Goal: Book appointment/travel/reservation

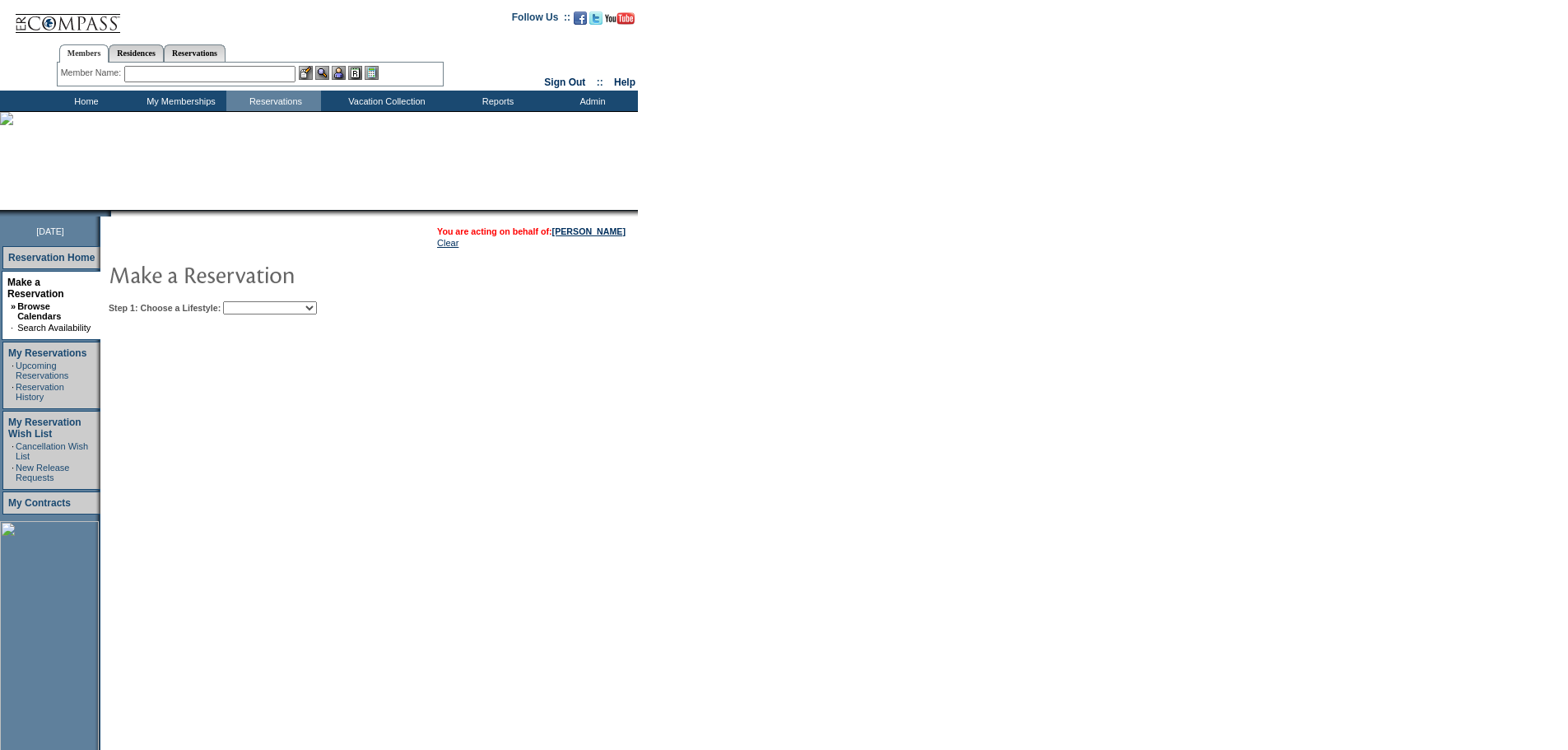
click at [317, 311] on select "Beach Leisure Metropolitan Mountain OIAL for Adventure OIAL for Couples OIAL fo…" at bounding box center [270, 307] width 94 height 13
select select "Beach"
click at [251, 303] on select "Beach Leisure Metropolitan Mountain OIAL for Adventure OIAL for Couples OIAL fo…" at bounding box center [270, 307] width 94 height 13
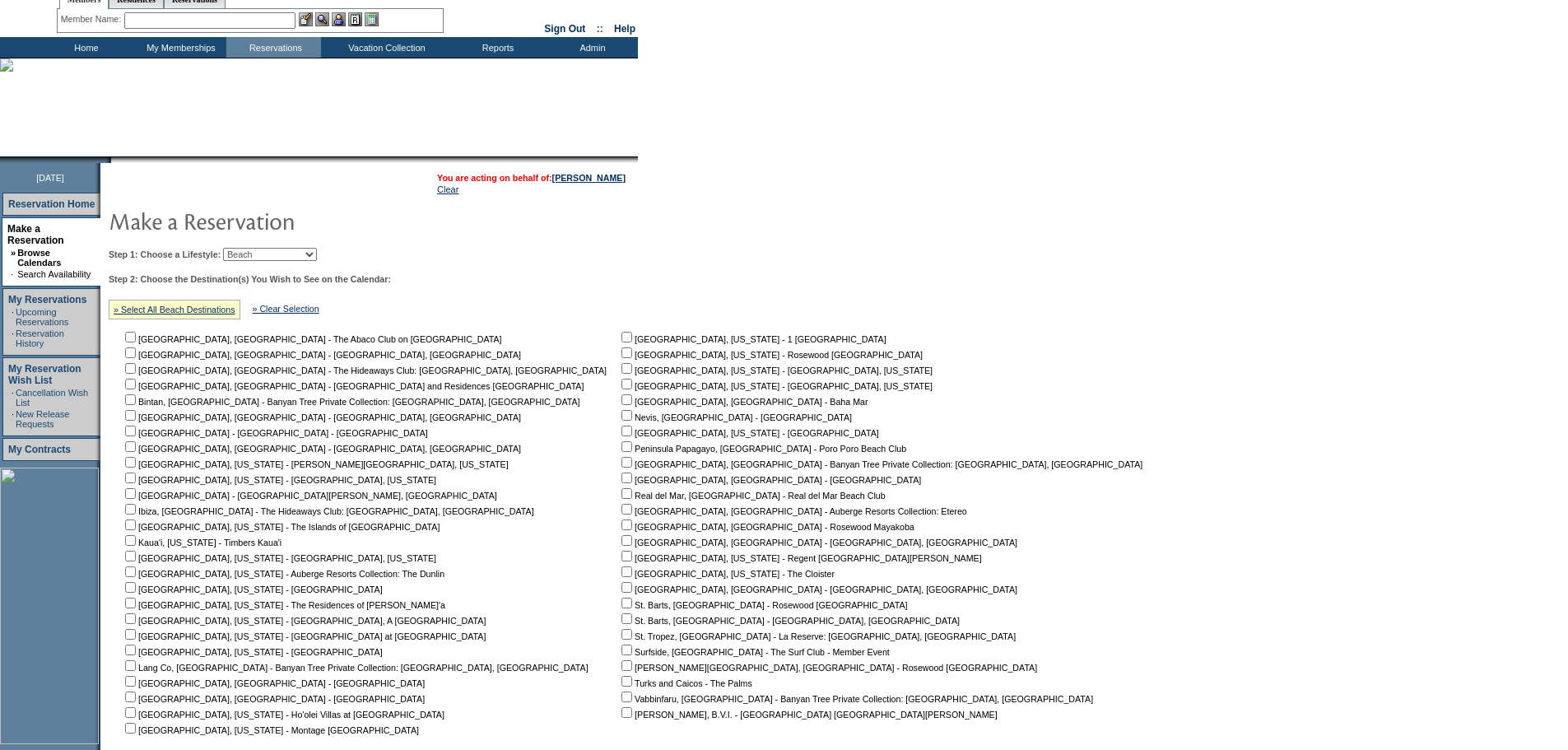
scroll to position [82, 0]
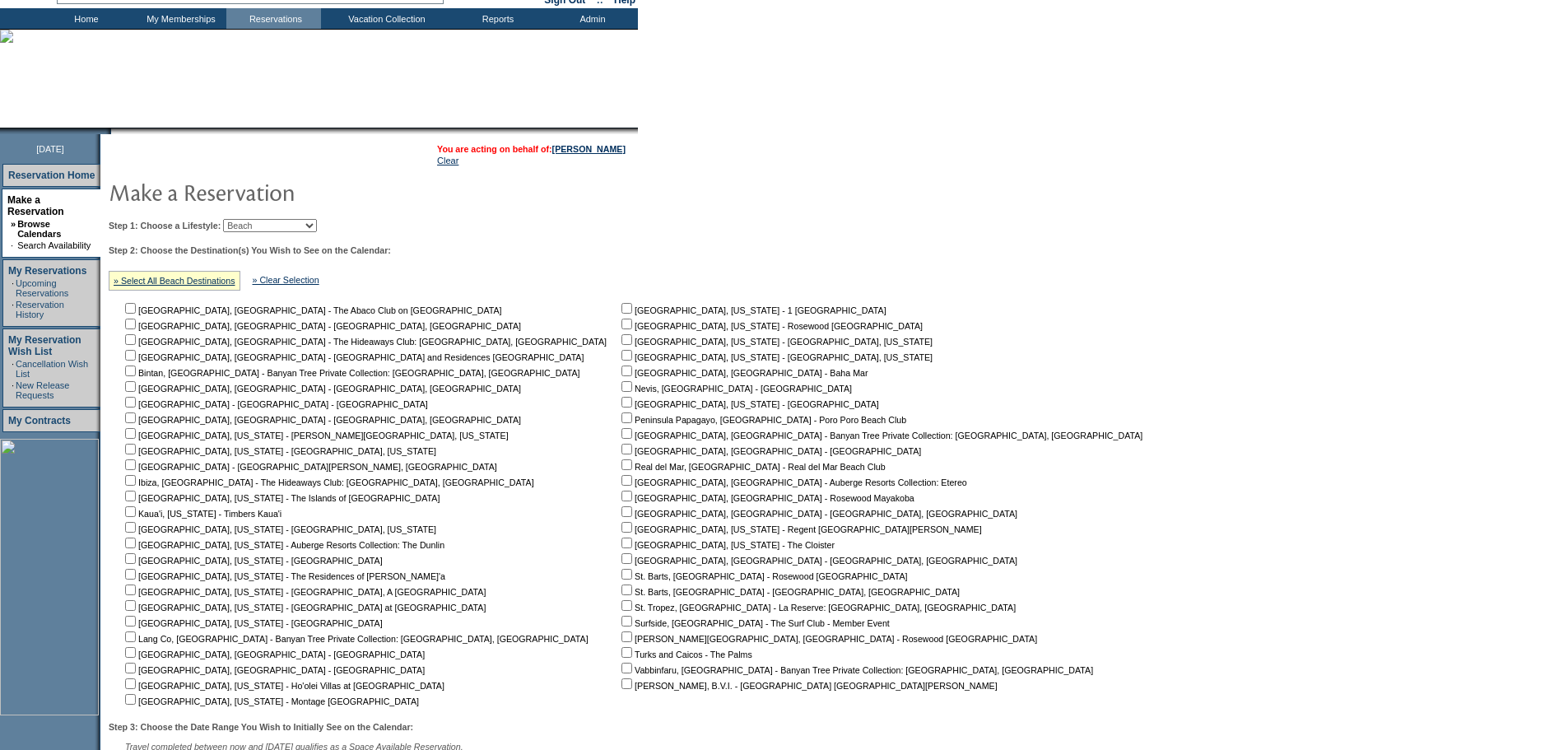
click at [618, 533] on nobr "[GEOGRAPHIC_DATA], [US_STATE] - Regent [GEOGRAPHIC_DATA][PERSON_NAME]" at bounding box center [799, 529] width 364 height 10
click at [622, 532] on input "checkbox" at bounding box center [627, 527] width 11 height 11
checkbox input "true"
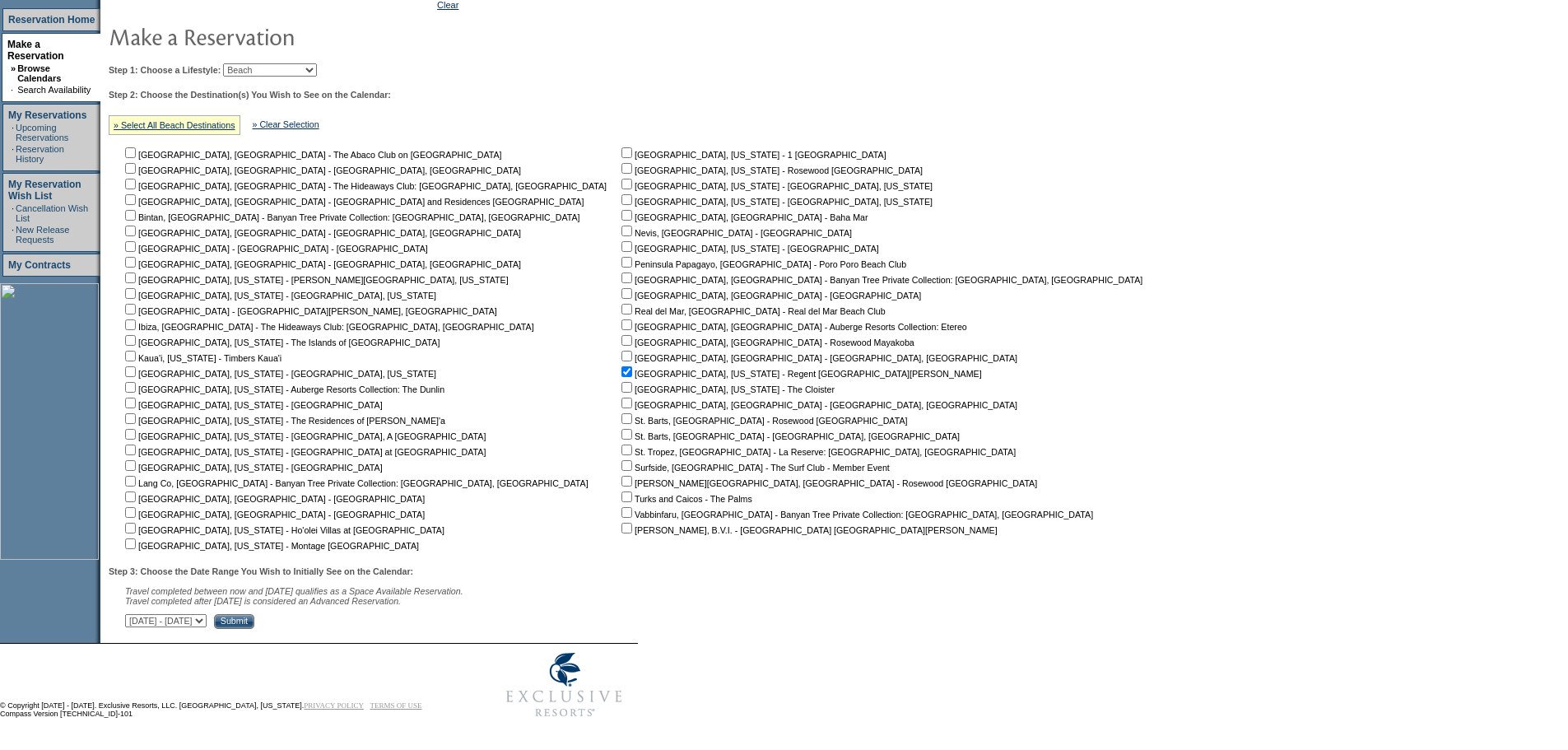
scroll to position [247, 0]
click at [254, 617] on input "Submit" at bounding box center [235, 622] width 41 height 15
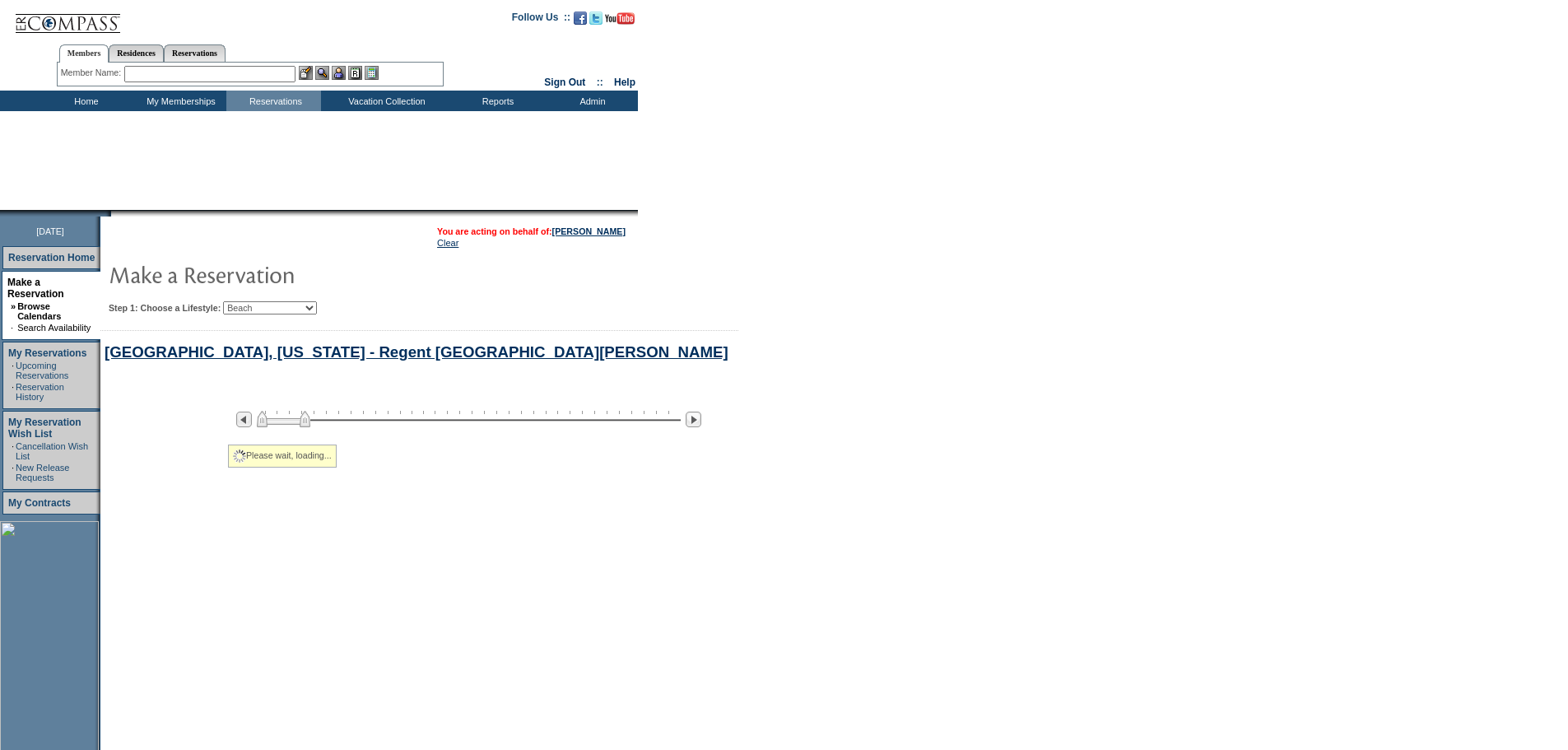
scroll to position [133, 0]
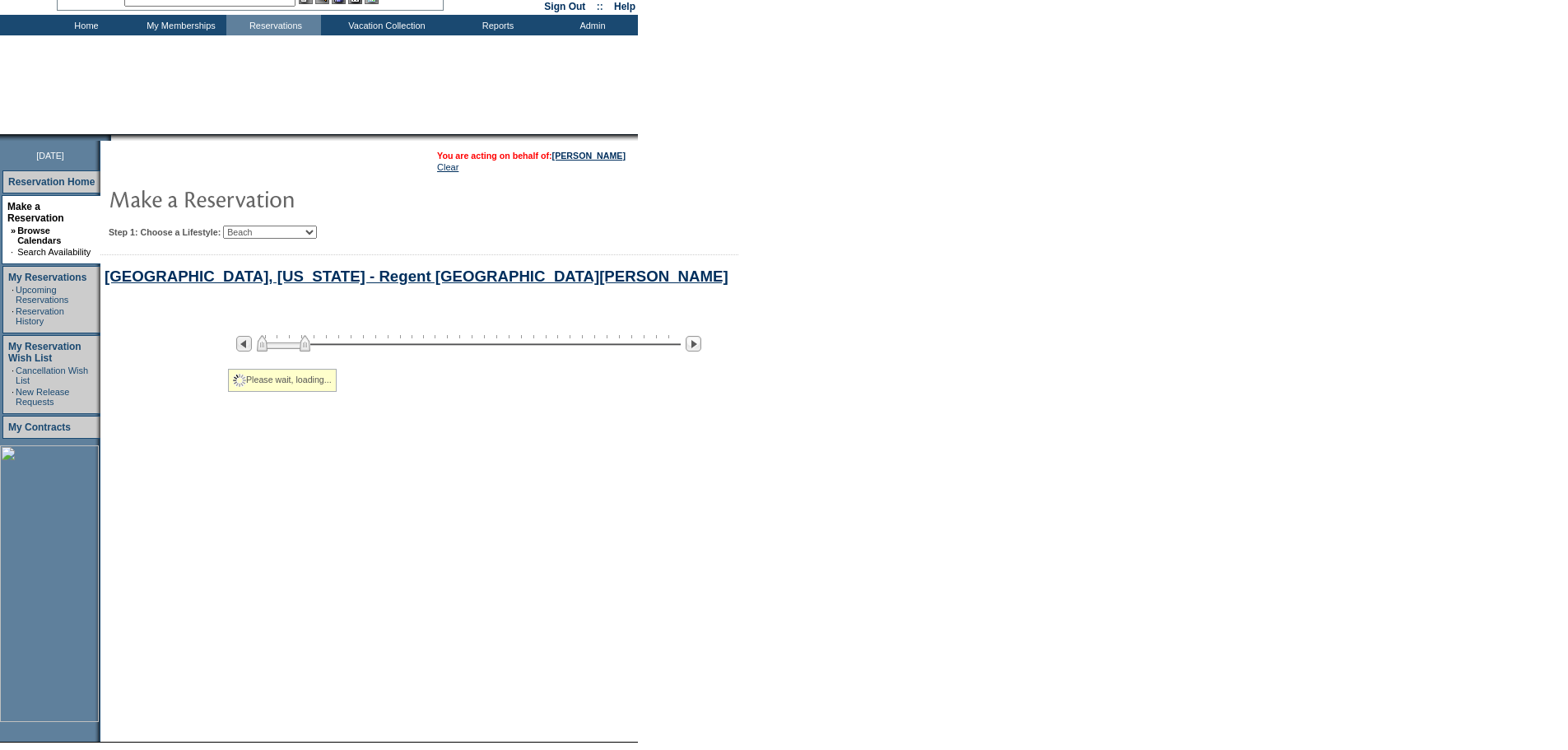
select select "Beach"
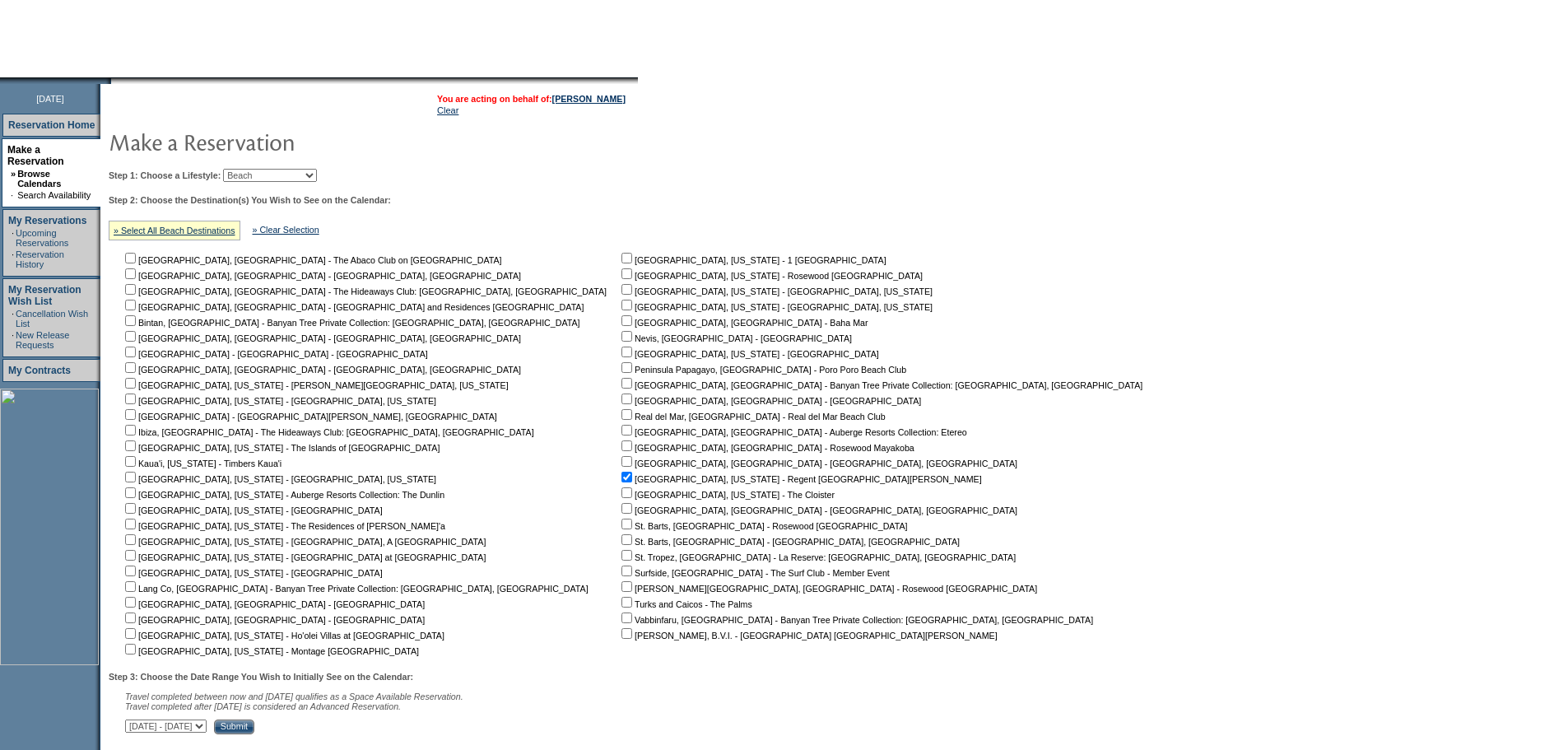
scroll to position [576, 0]
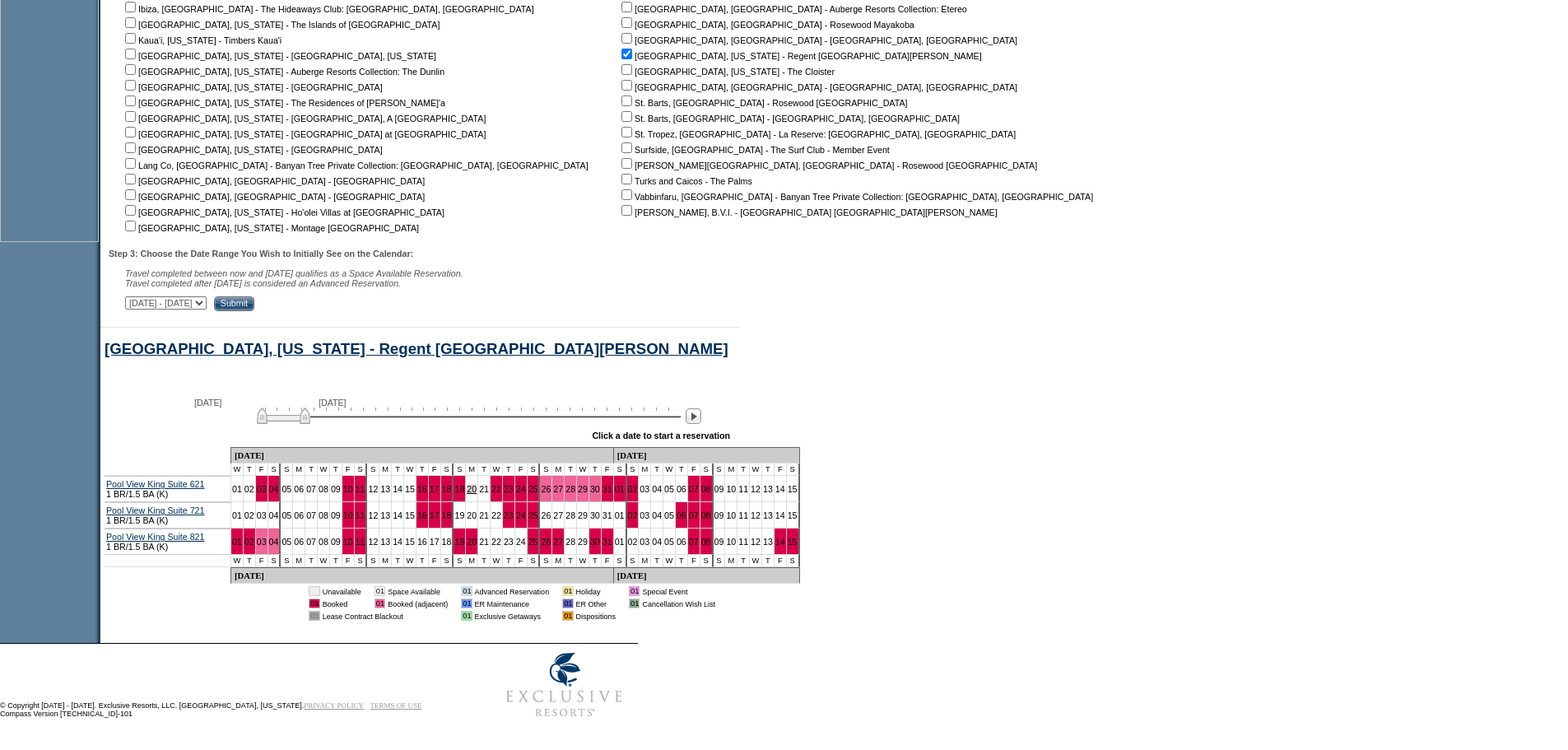
click at [467, 484] on link "20" at bounding box center [471, 489] width 10 height 10
